Goal: Check status: Check status

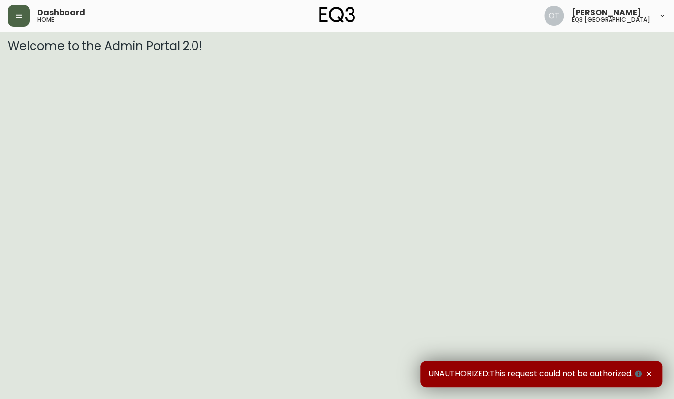
click at [19, 26] on button "button" at bounding box center [19, 16] width 22 height 22
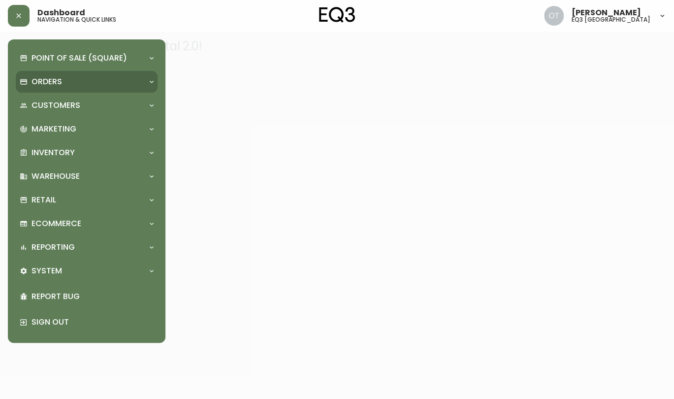
click at [54, 84] on p "Orders" at bounding box center [47, 81] width 31 height 11
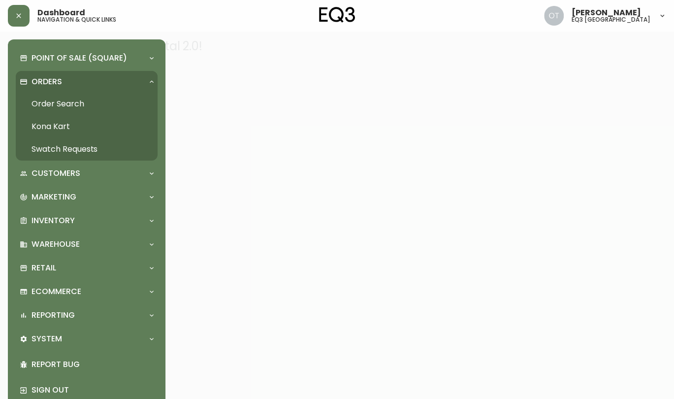
click at [55, 100] on link "Order Search" at bounding box center [87, 104] width 142 height 23
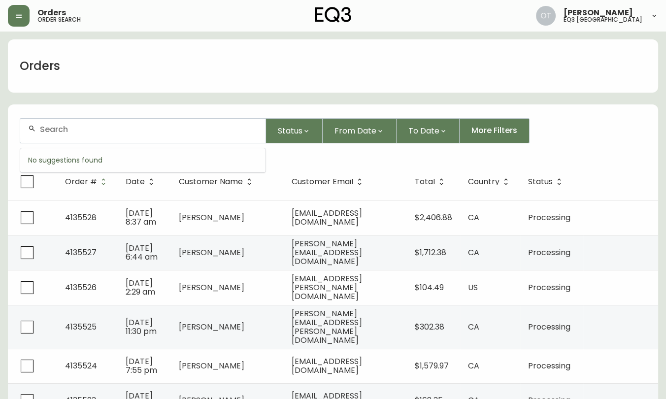
click at [60, 126] on input "text" at bounding box center [149, 129] width 218 height 9
paste input "4135460"
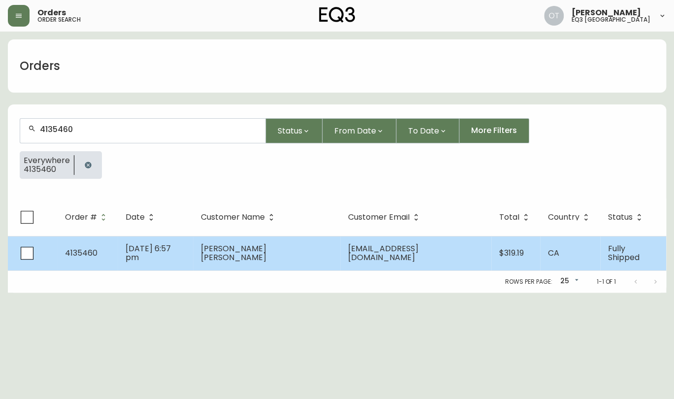
type input "4135460"
click at [100, 246] on td "4135460" at bounding box center [87, 253] width 61 height 34
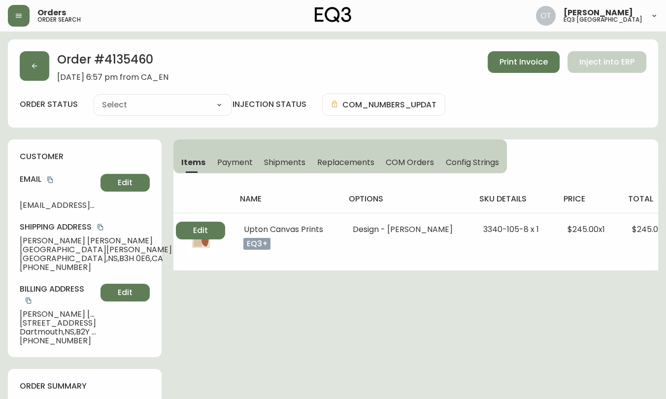
type input "Fully Shipped"
select select "FULLY_SHIPPED"
click at [366, 159] on span "Replacements" at bounding box center [345, 162] width 57 height 10
